Goal: Task Accomplishment & Management: Complete application form

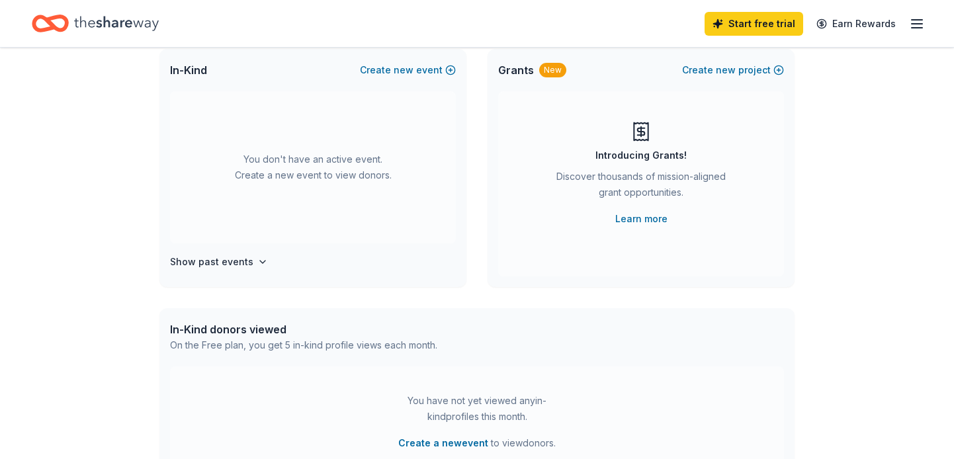
scroll to position [87, 0]
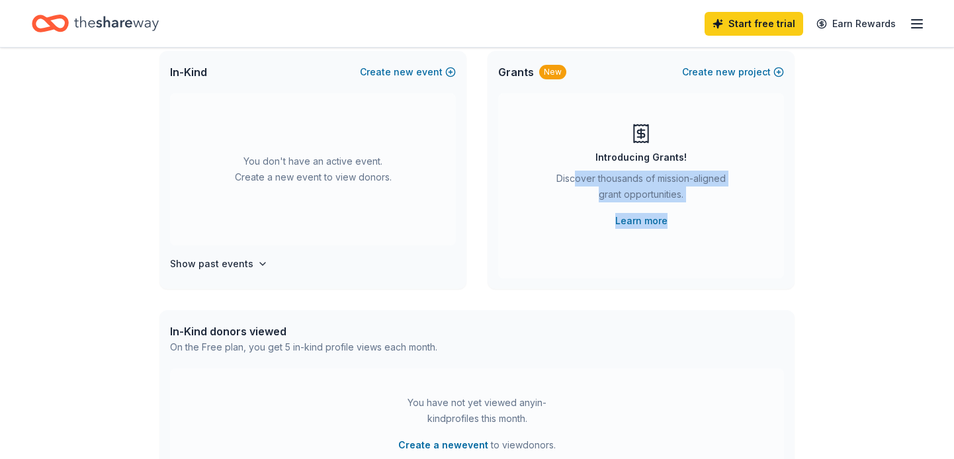
drag, startPoint x: 638, startPoint y: 270, endPoint x: 575, endPoint y: 171, distance: 117.8
click at [575, 171] on div "Introducing Grants! Discover thousands of mission-aligned grant opportunities. …" at bounding box center [641, 185] width 286 height 185
click at [575, 171] on div "Discover thousands of mission-aligned grant opportunities." at bounding box center [641, 189] width 180 height 37
drag, startPoint x: 694, startPoint y: 230, endPoint x: 565, endPoint y: 167, distance: 144.3
click at [565, 167] on div "Introducing Grants! Discover thousands of mission-aligned grant opportunities. …" at bounding box center [641, 185] width 286 height 185
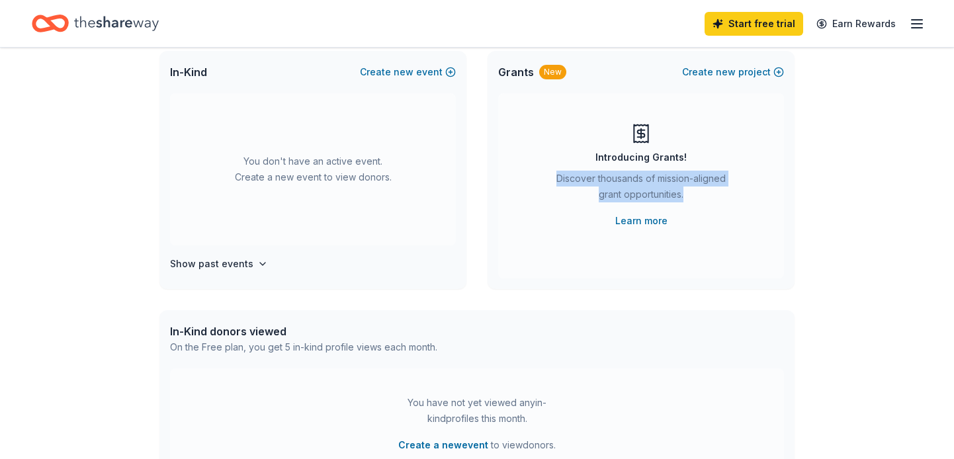
click at [565, 167] on div "Introducing Grants! Discover thousands of mission-aligned grant opportunities. …" at bounding box center [640, 176] width 233 height 106
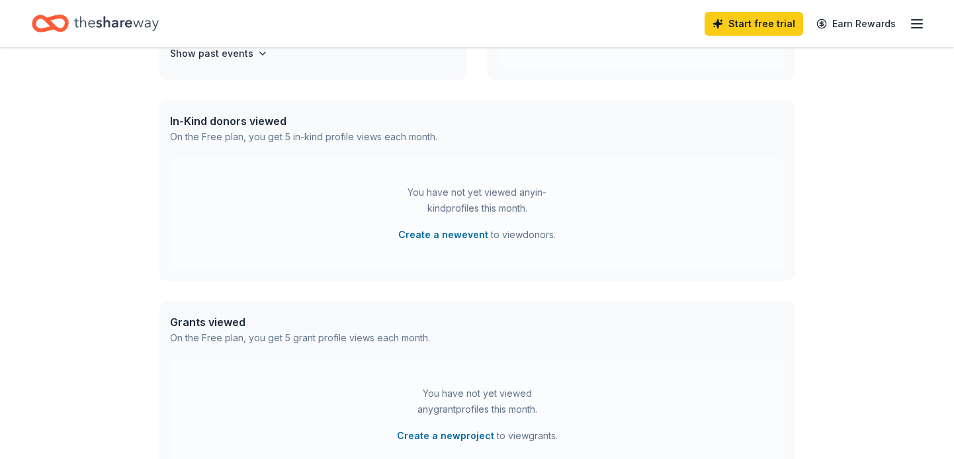
scroll to position [0, 0]
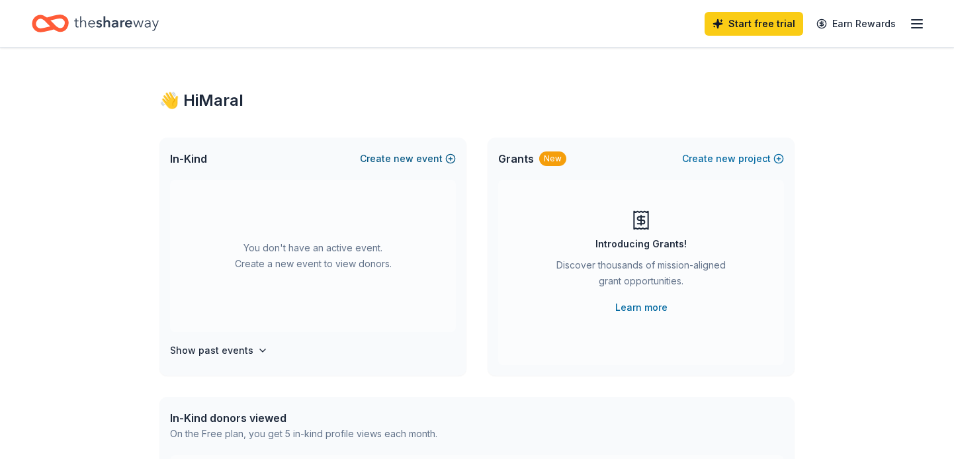
click at [409, 161] on span "new" at bounding box center [403, 159] width 20 height 16
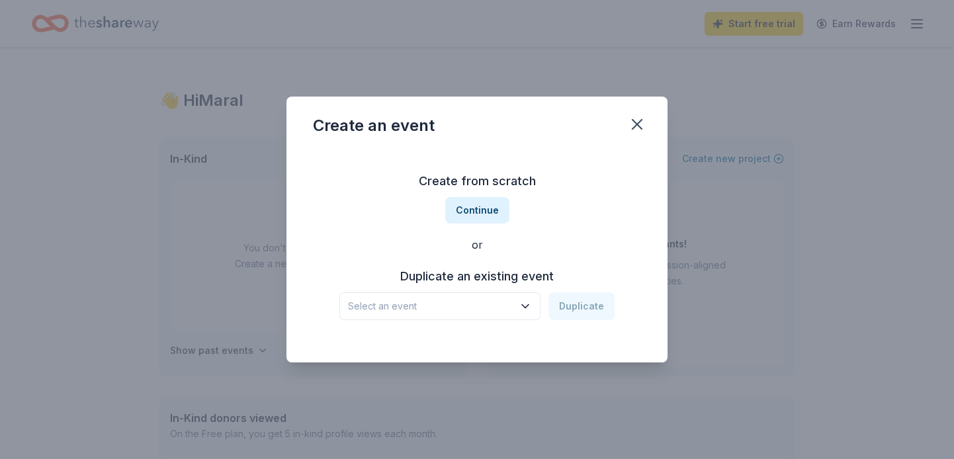
click at [435, 315] on button "Select an event" at bounding box center [439, 306] width 201 height 28
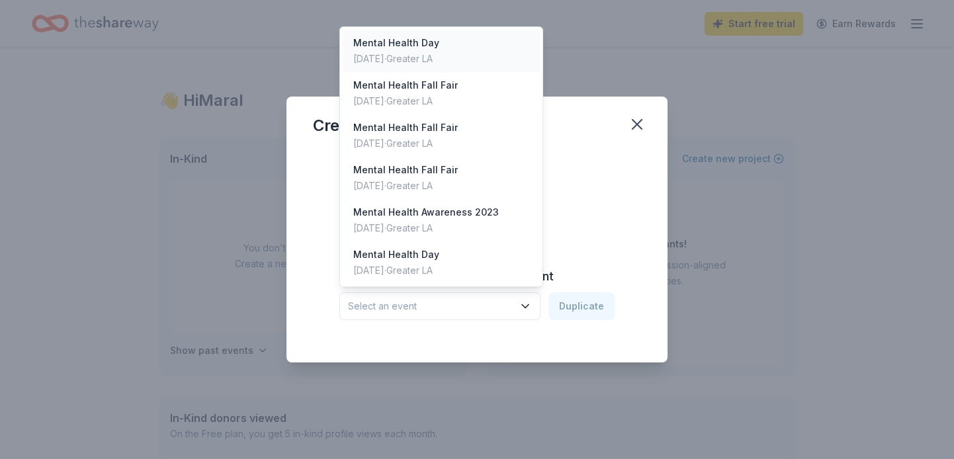
click at [439, 52] on div "[DATE] · Greater LA" at bounding box center [396, 59] width 86 height 16
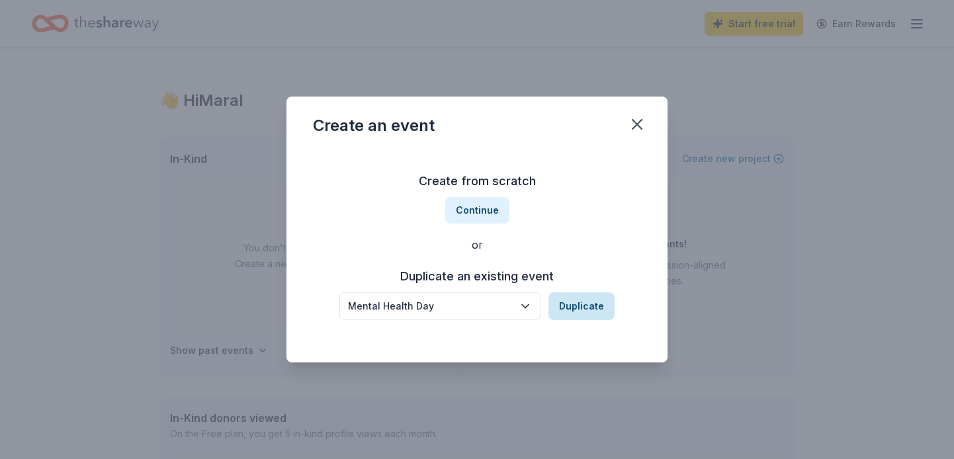
click at [588, 300] on button "Duplicate" at bounding box center [581, 306] width 66 height 28
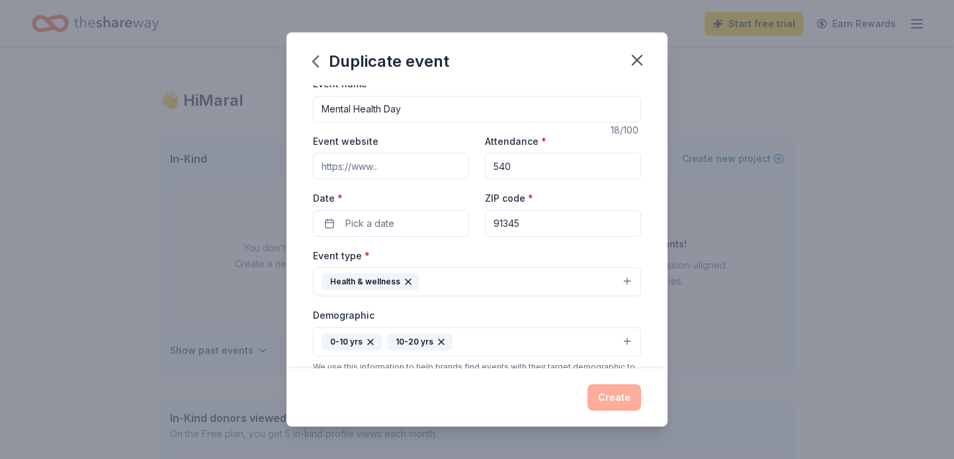
scroll to position [9, 0]
click at [440, 222] on button "Pick a date" at bounding box center [391, 225] width 156 height 26
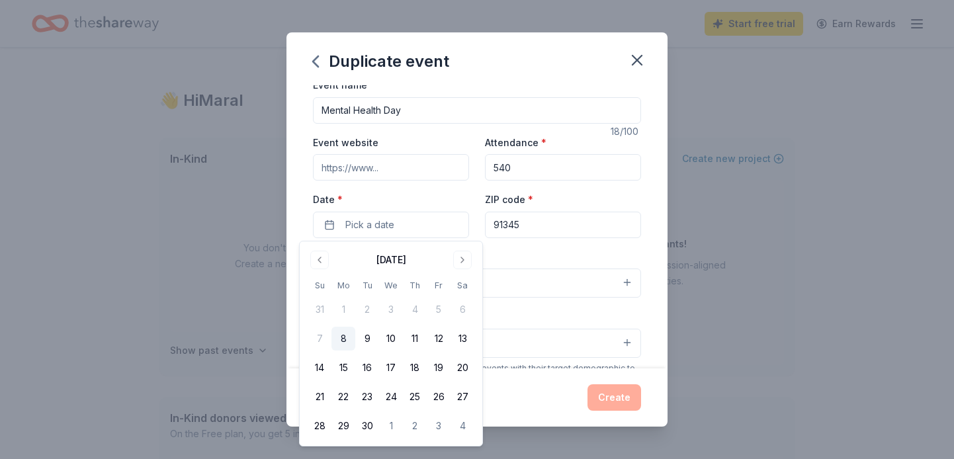
click at [394, 163] on input "Event website" at bounding box center [391, 167] width 156 height 26
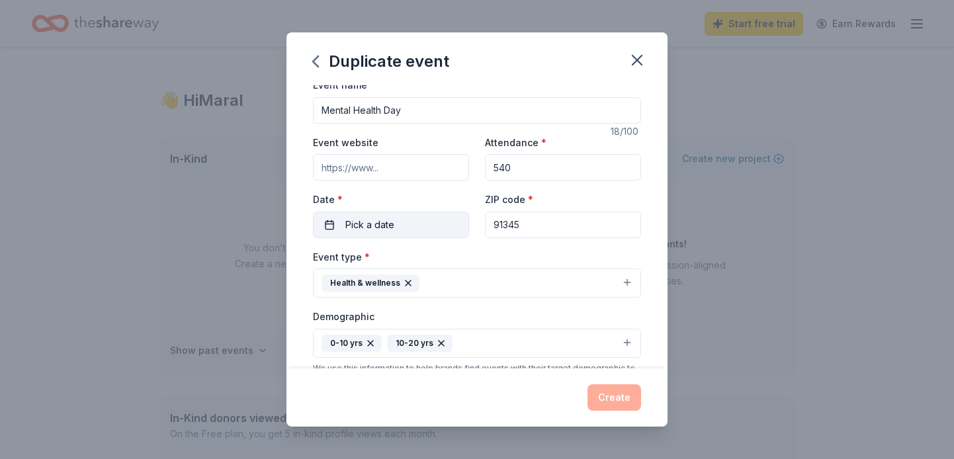
click at [389, 221] on span "Pick a date" at bounding box center [369, 225] width 49 height 16
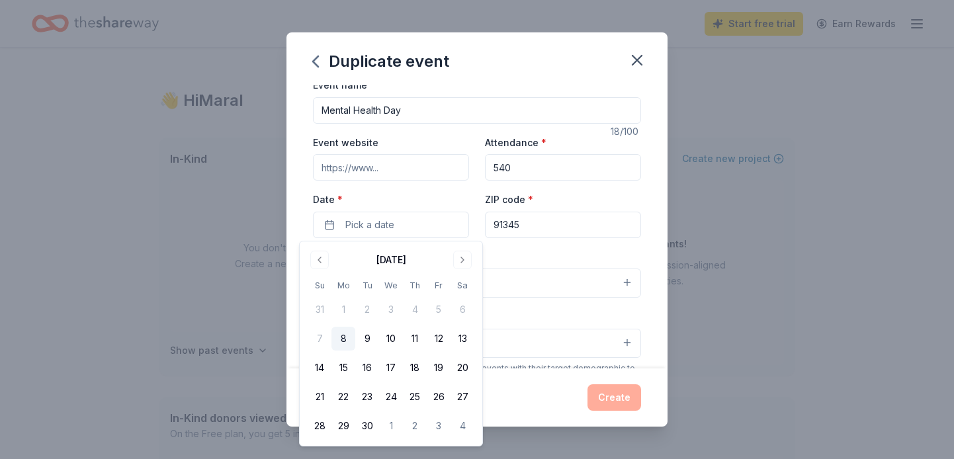
click at [463, 247] on div "September 2025 Su Mo Tu We Th Fr Sa 31 1 2 3 4 5 6 7 8 9 10 11 12 13 14 15 16 1…" at bounding box center [391, 343] width 183 height 204
click at [463, 249] on div "September 2025" at bounding box center [390, 258] width 167 height 19
click at [463, 254] on button "Go to next month" at bounding box center [462, 260] width 19 height 19
click at [388, 334] on button "5" at bounding box center [391, 339] width 24 height 24
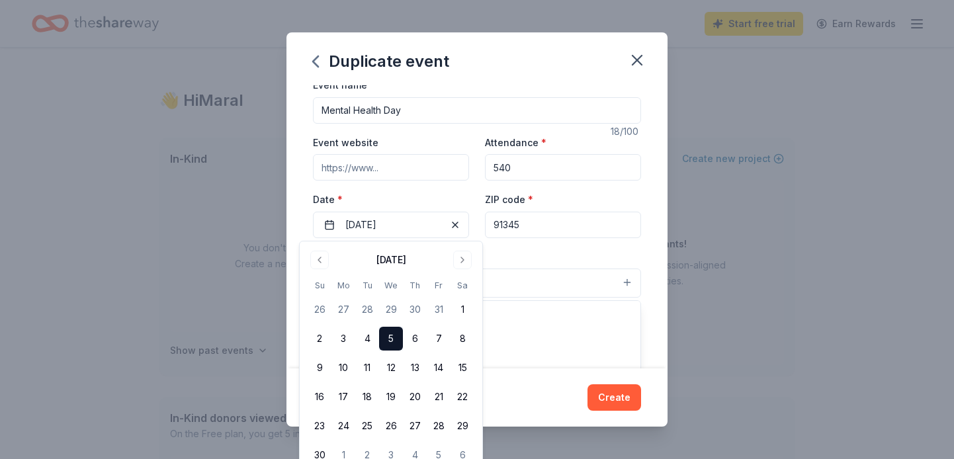
click at [558, 274] on button "Health & wellness" at bounding box center [477, 282] width 328 height 29
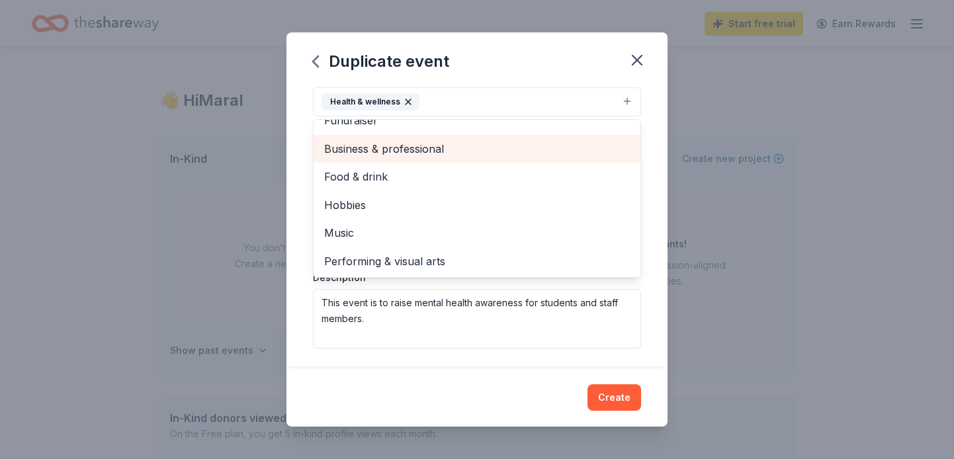
scroll to position [191, 0]
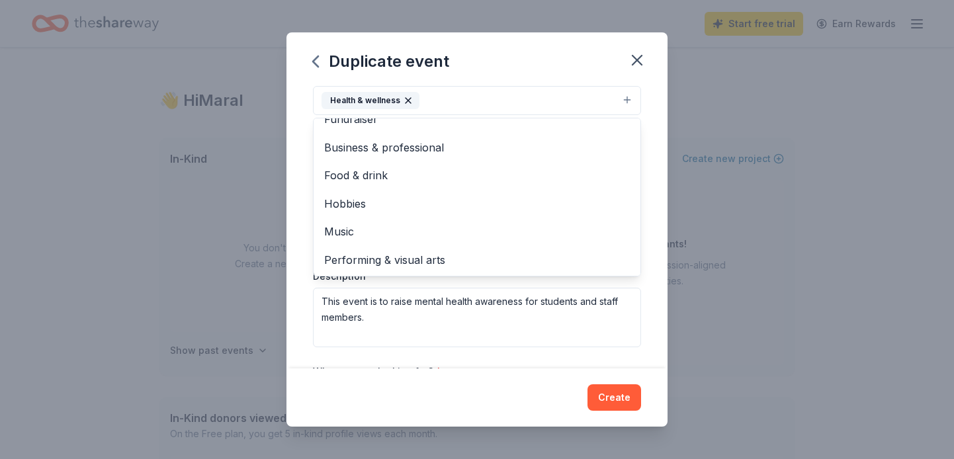
click at [511, 310] on div "Event type * Health & wellness Fundraiser Business & professional Food & drink …" at bounding box center [477, 206] width 328 height 281
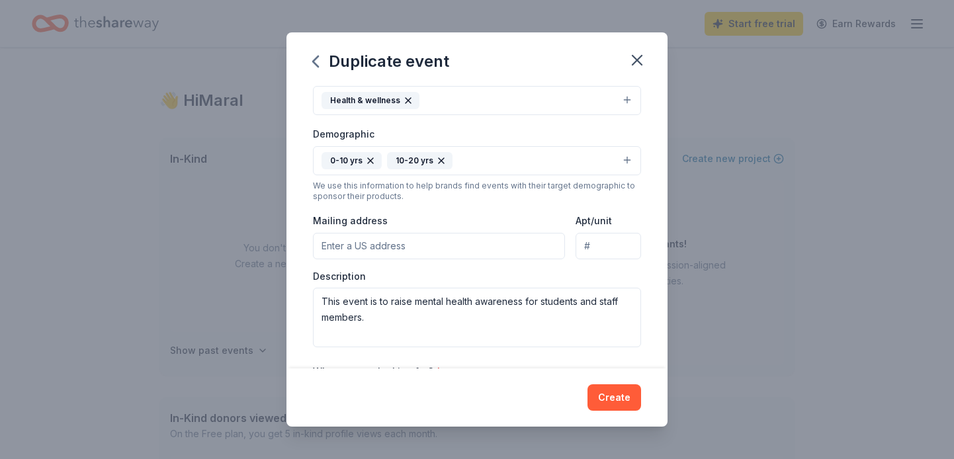
click at [497, 254] on input "Mailing address" at bounding box center [439, 246] width 252 height 26
type input "14928 CLYMER ST"
click at [618, 397] on button "Create" at bounding box center [614, 397] width 54 height 26
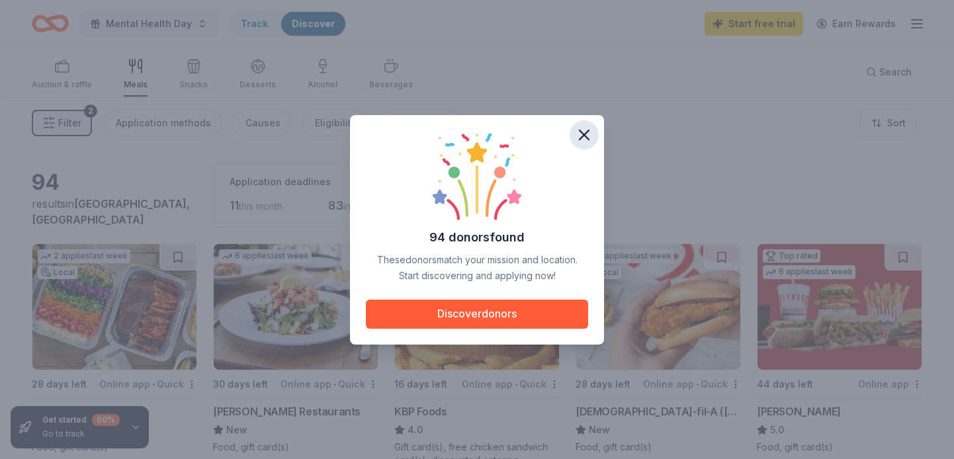
click at [584, 135] on icon "button" at bounding box center [583, 134] width 9 height 9
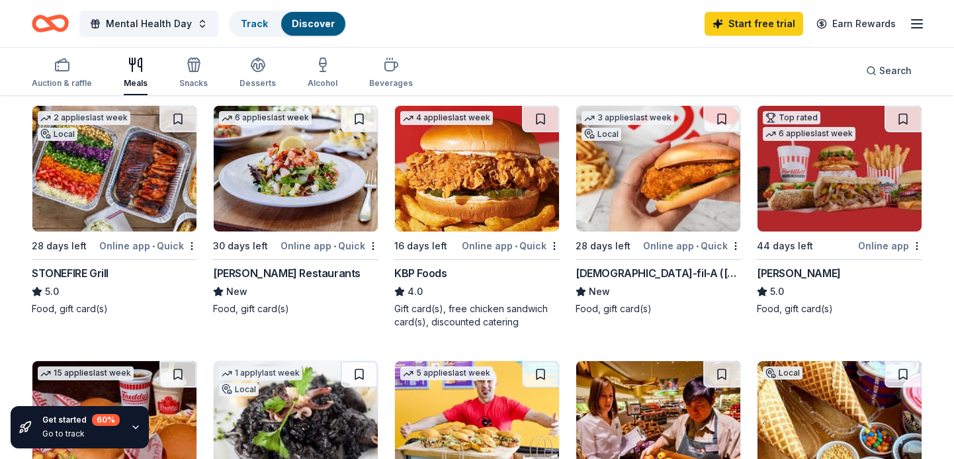
scroll to position [142, 0]
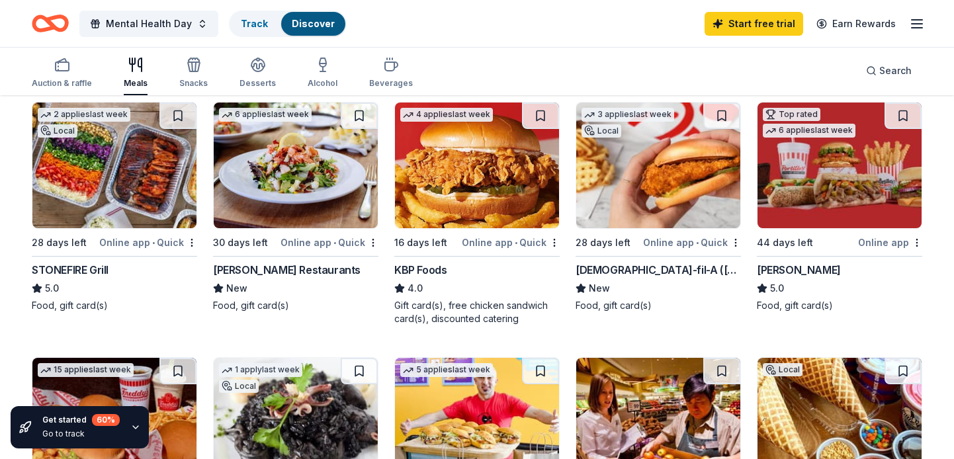
click at [143, 211] on img at bounding box center [114, 165] width 164 height 126
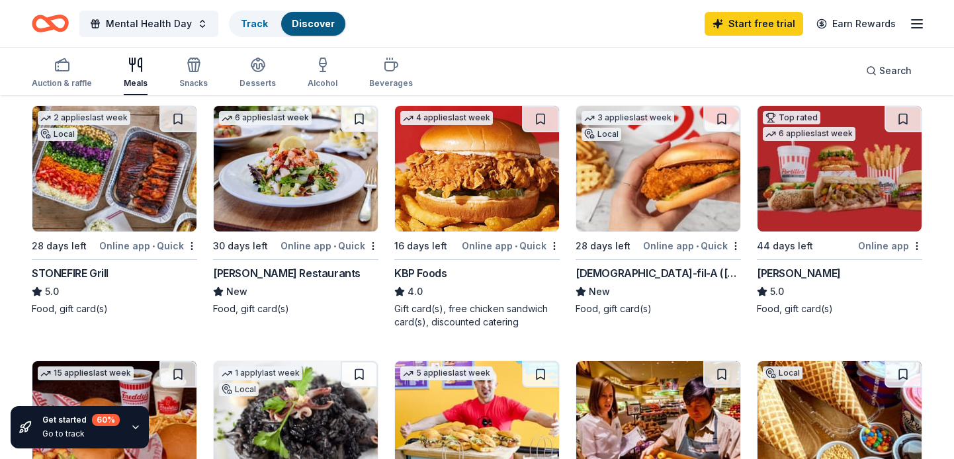
scroll to position [135, 0]
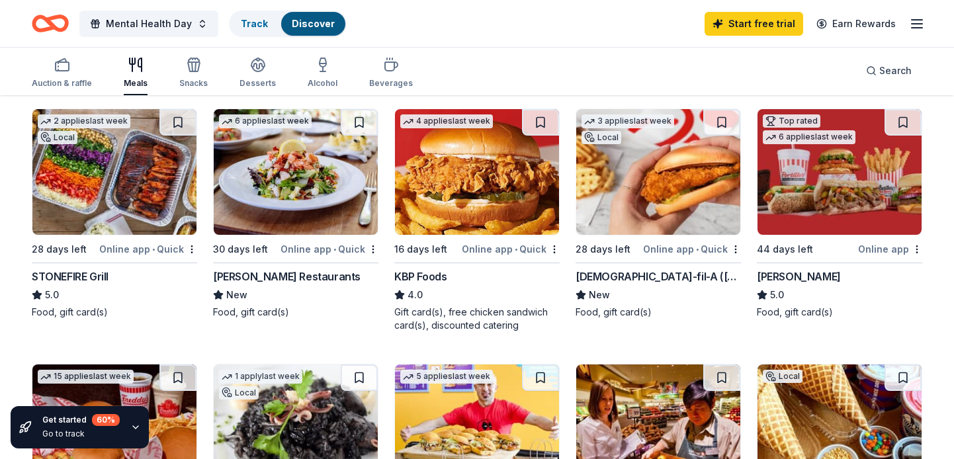
click at [681, 189] on img at bounding box center [658, 172] width 164 height 126
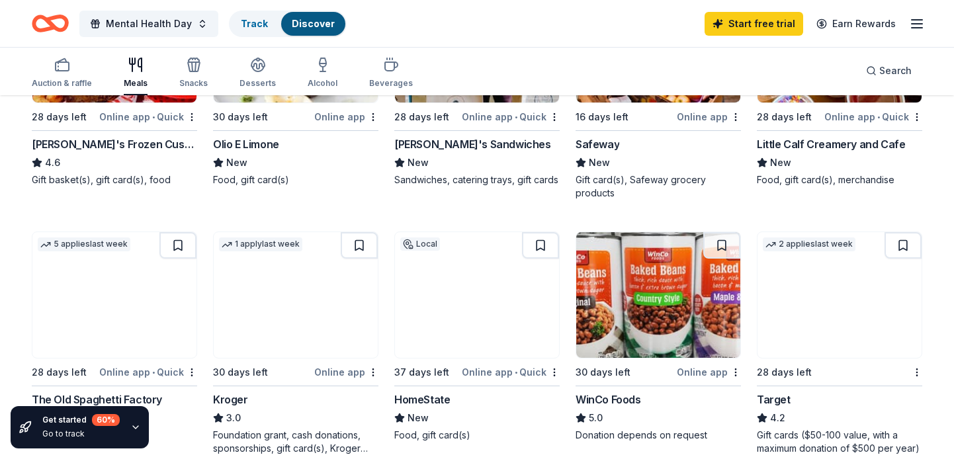
scroll to position [549, 0]
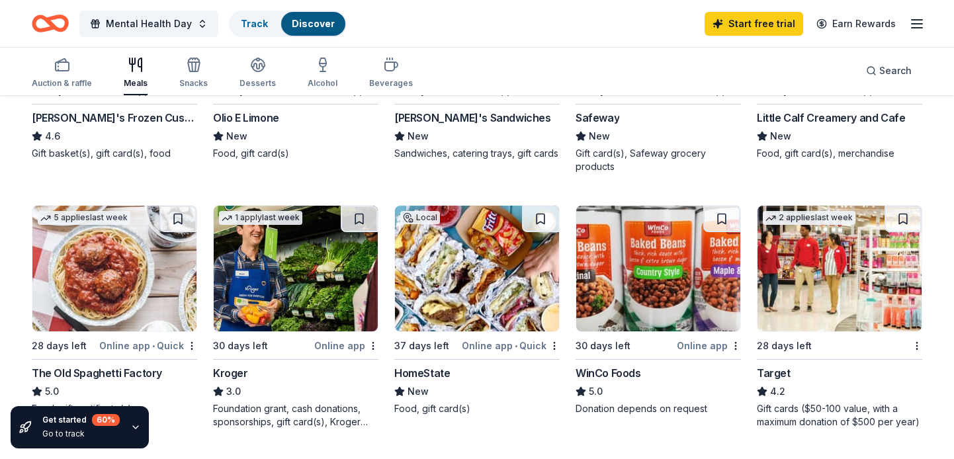
click at [89, 274] on img at bounding box center [114, 269] width 164 height 126
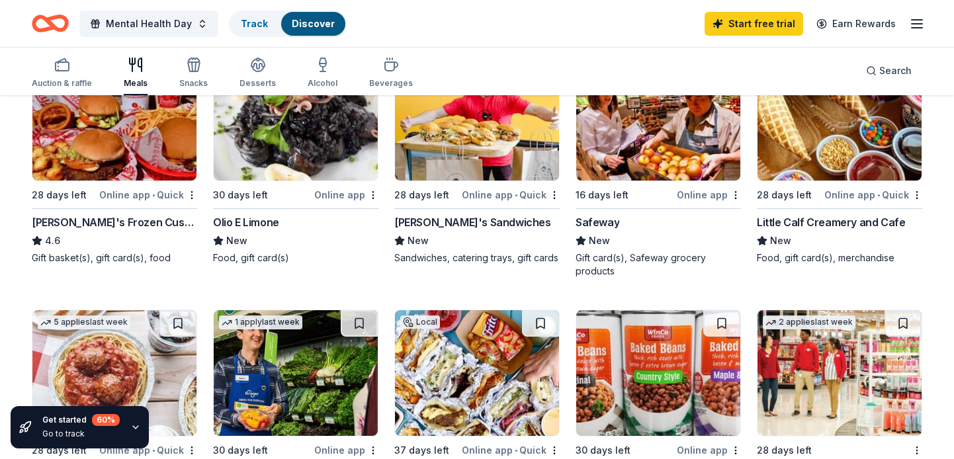
scroll to position [0, 0]
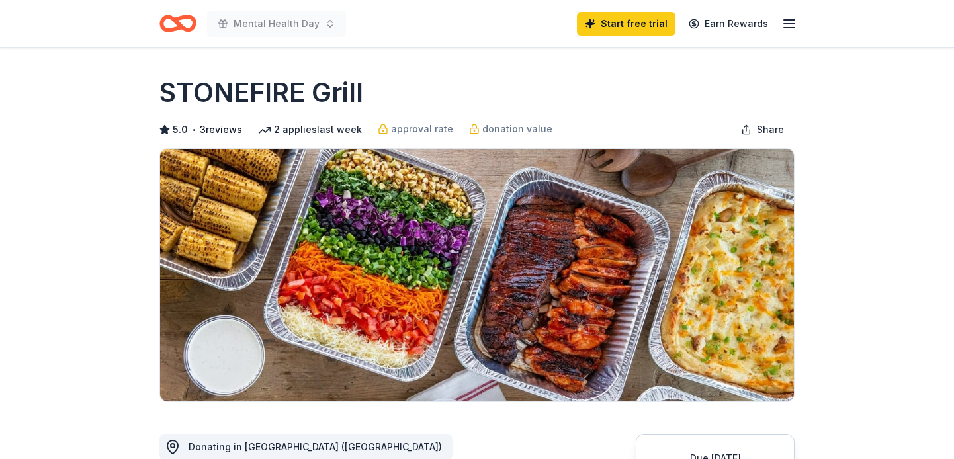
scroll to position [356, 0]
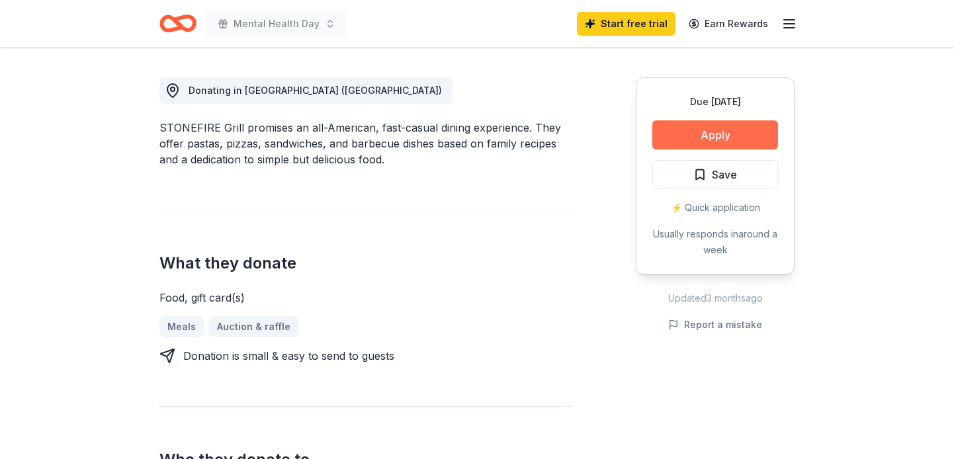
click at [747, 140] on button "Apply" at bounding box center [715, 134] width 126 height 29
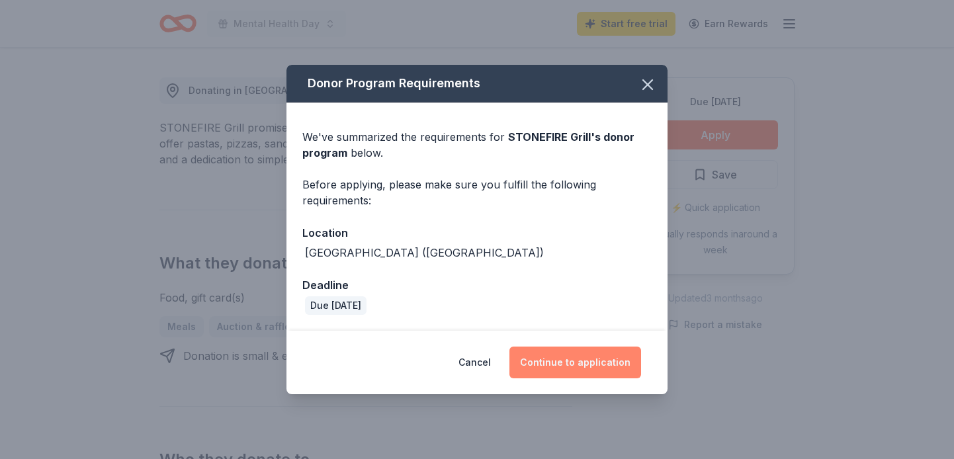
click at [552, 354] on button "Continue to application" at bounding box center [575, 363] width 132 height 32
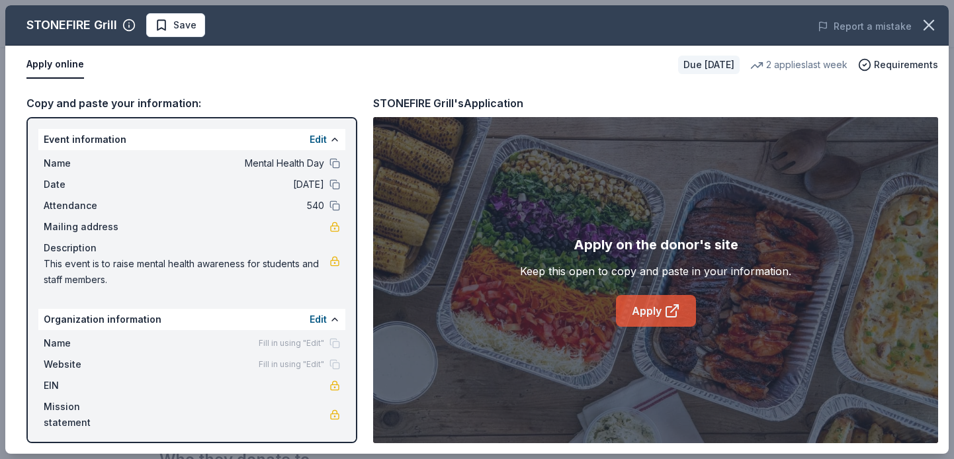
click at [649, 316] on link "Apply" at bounding box center [656, 311] width 80 height 32
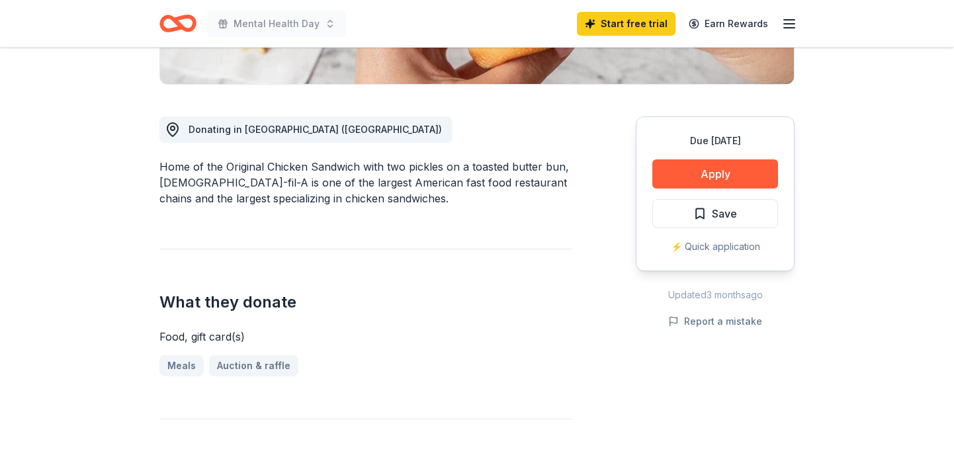
scroll to position [356, 0]
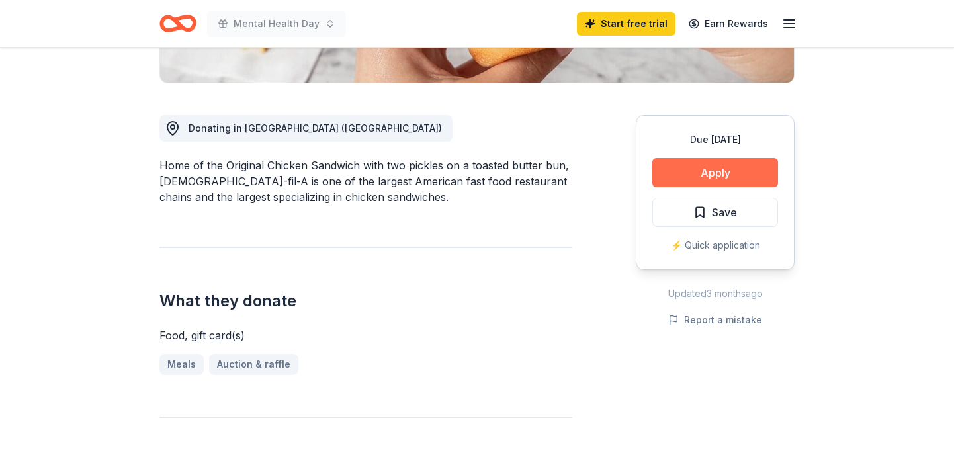
click at [687, 158] on button "Apply" at bounding box center [715, 172] width 126 height 29
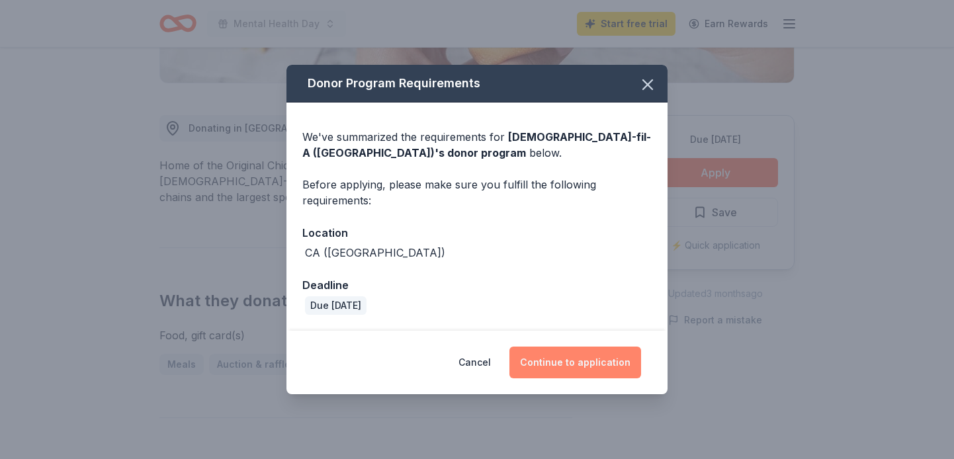
click at [564, 360] on button "Continue to application" at bounding box center [575, 363] width 132 height 32
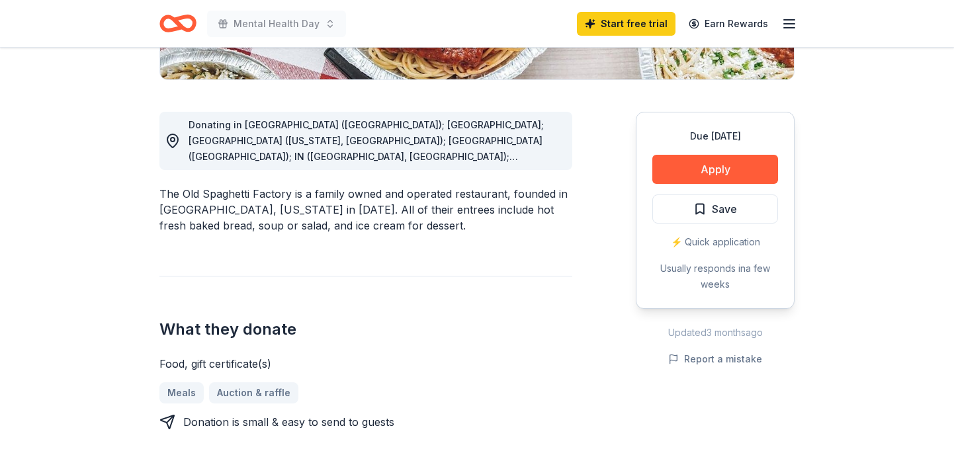
scroll to position [323, 0]
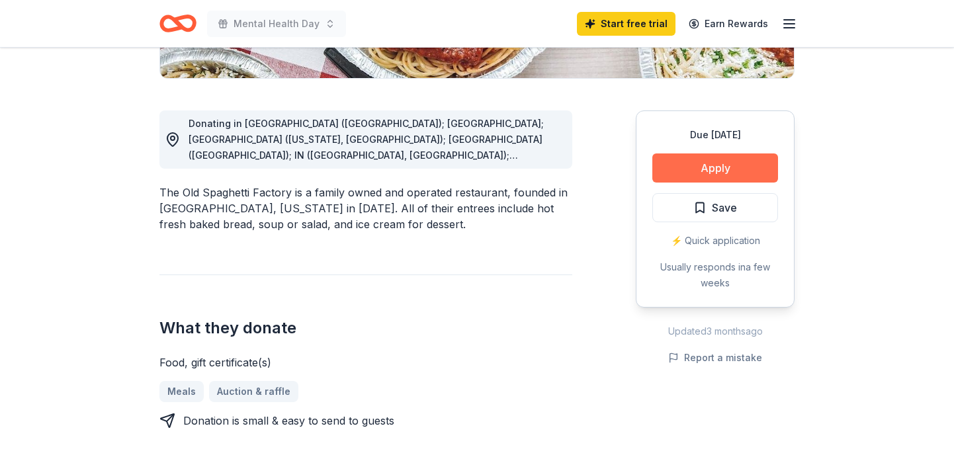
click at [673, 179] on button "Apply" at bounding box center [715, 167] width 126 height 29
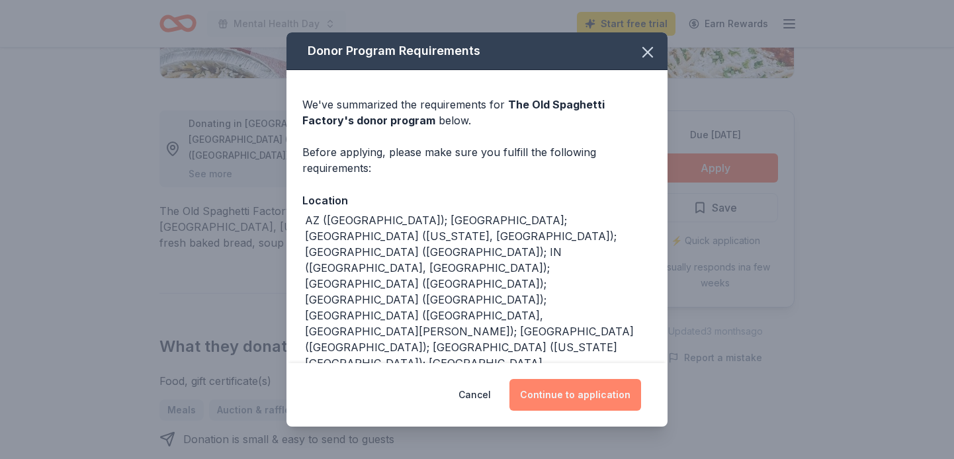
click at [549, 401] on button "Continue to application" at bounding box center [575, 395] width 132 height 32
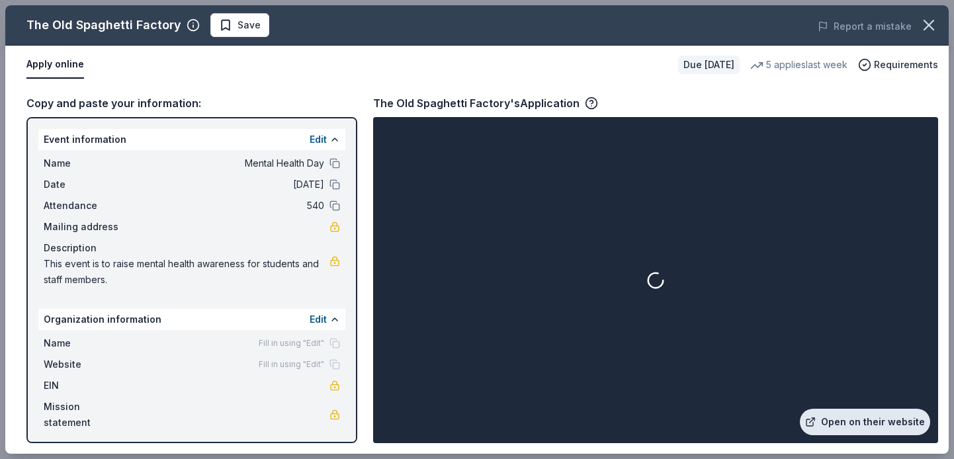
click at [844, 418] on link "Open on their website" at bounding box center [864, 422] width 130 height 26
